Goal: Transaction & Acquisition: Book appointment/travel/reservation

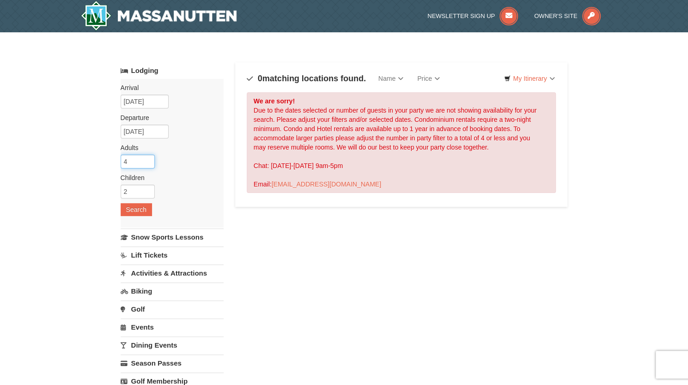
click at [137, 158] on input "4" at bounding box center [138, 162] width 34 height 14
click at [149, 164] on input "3" at bounding box center [138, 162] width 34 height 14
type input "2"
click at [146, 164] on input "2" at bounding box center [138, 162] width 34 height 14
click at [131, 211] on button "Search" at bounding box center [136, 209] width 31 height 13
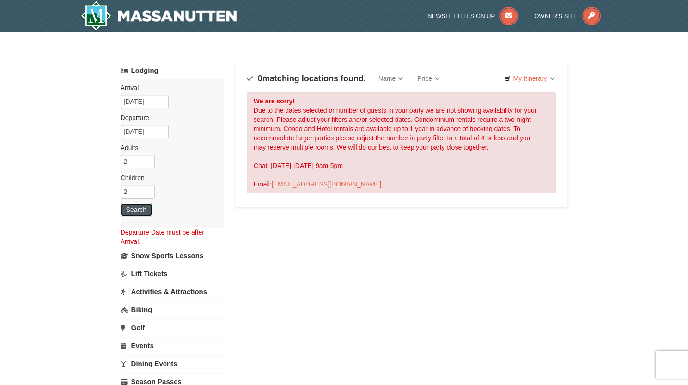
click at [131, 209] on button "Search" at bounding box center [136, 209] width 31 height 13
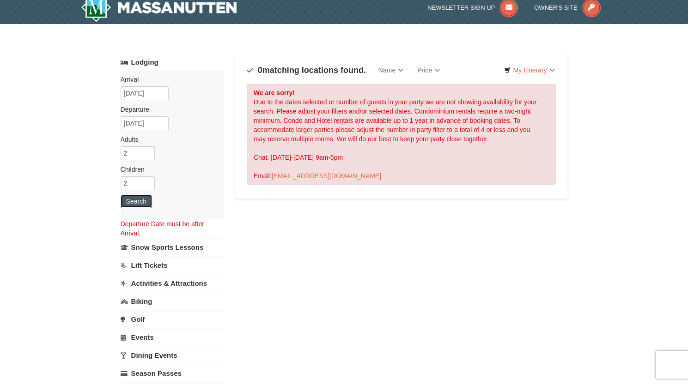
scroll to position [8, 0]
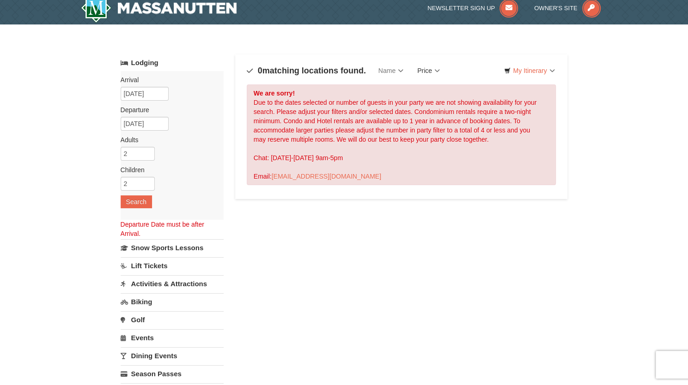
drag, startPoint x: 251, startPoint y: 192, endPoint x: 437, endPoint y: 72, distance: 221.2
click at [437, 72] on link "Price" at bounding box center [428, 70] width 36 height 18
click at [136, 95] on input "[DATE]" at bounding box center [145, 94] width 48 height 14
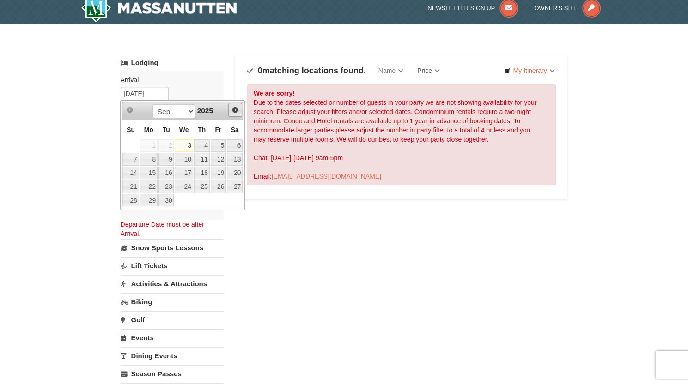
click at [238, 108] on span "Next" at bounding box center [234, 109] width 7 height 7
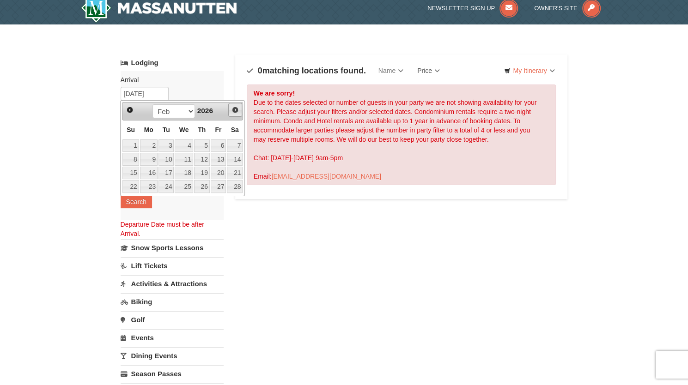
click at [238, 108] on span "Next" at bounding box center [234, 109] width 7 height 7
click at [238, 109] on span "Next" at bounding box center [234, 109] width 7 height 7
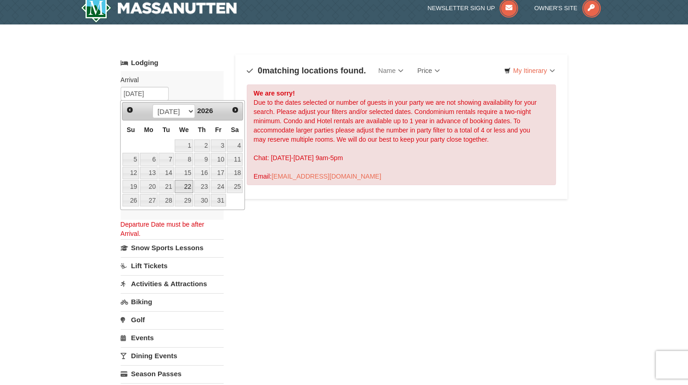
click at [189, 182] on link "22" at bounding box center [184, 186] width 18 height 13
type input "[DATE]"
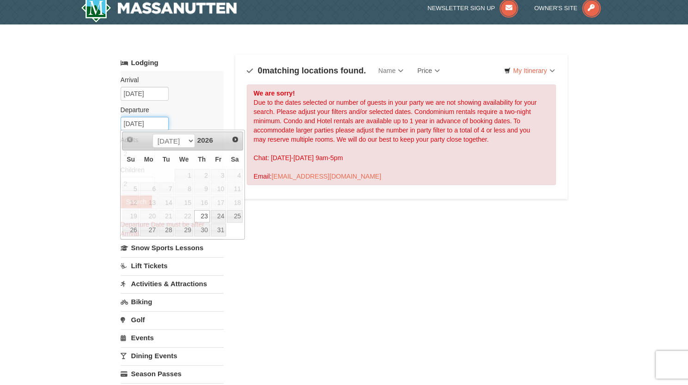
click at [160, 125] on input "[DATE]" at bounding box center [145, 124] width 48 height 14
click at [131, 228] on link "26" at bounding box center [130, 230] width 16 height 13
type input "[DATE]"
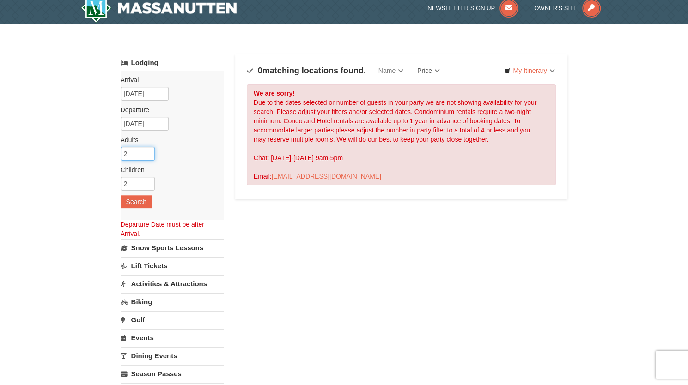
click at [143, 154] on input "2" at bounding box center [138, 154] width 34 height 14
click at [149, 150] on input "3" at bounding box center [138, 154] width 34 height 14
type input "4"
click at [149, 150] on input "4" at bounding box center [138, 154] width 34 height 14
click at [141, 201] on button "Search" at bounding box center [136, 201] width 31 height 13
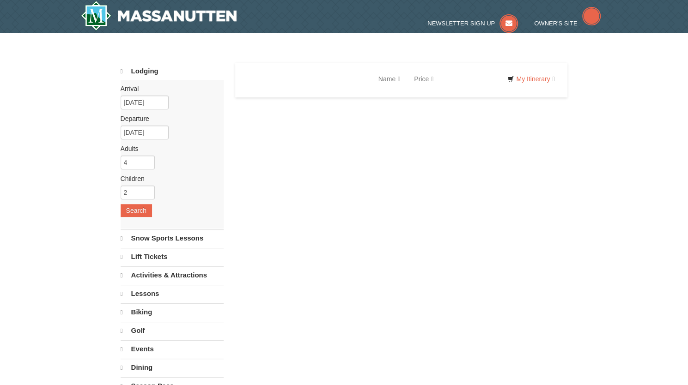
select select "9"
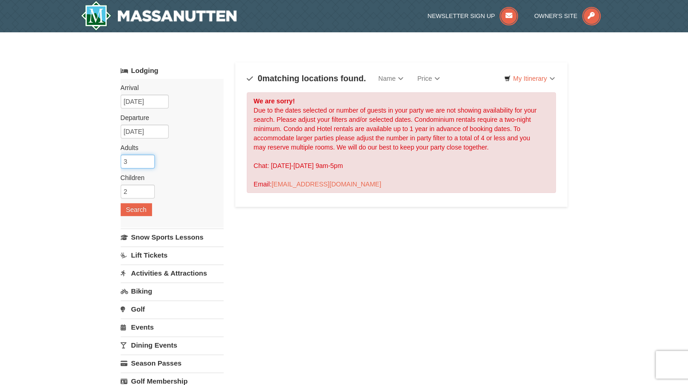
click at [149, 165] on input "3" at bounding box center [138, 162] width 34 height 14
type input "2"
click at [149, 165] on input "2" at bounding box center [138, 162] width 34 height 14
click at [140, 210] on button "Search" at bounding box center [136, 209] width 31 height 13
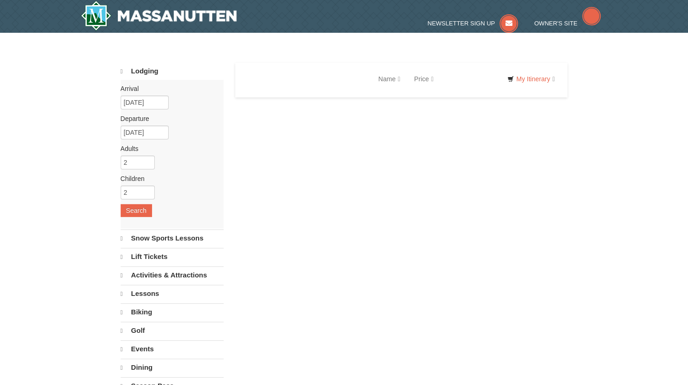
select select "9"
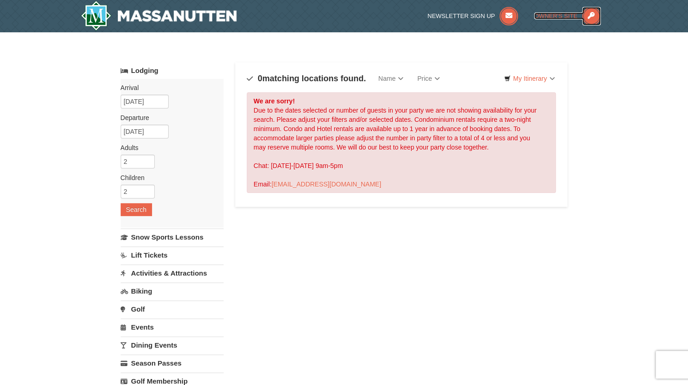
click at [556, 17] on span "Owner's Site" at bounding box center [555, 15] width 43 height 7
